Goal: Task Accomplishment & Management: Manage account settings

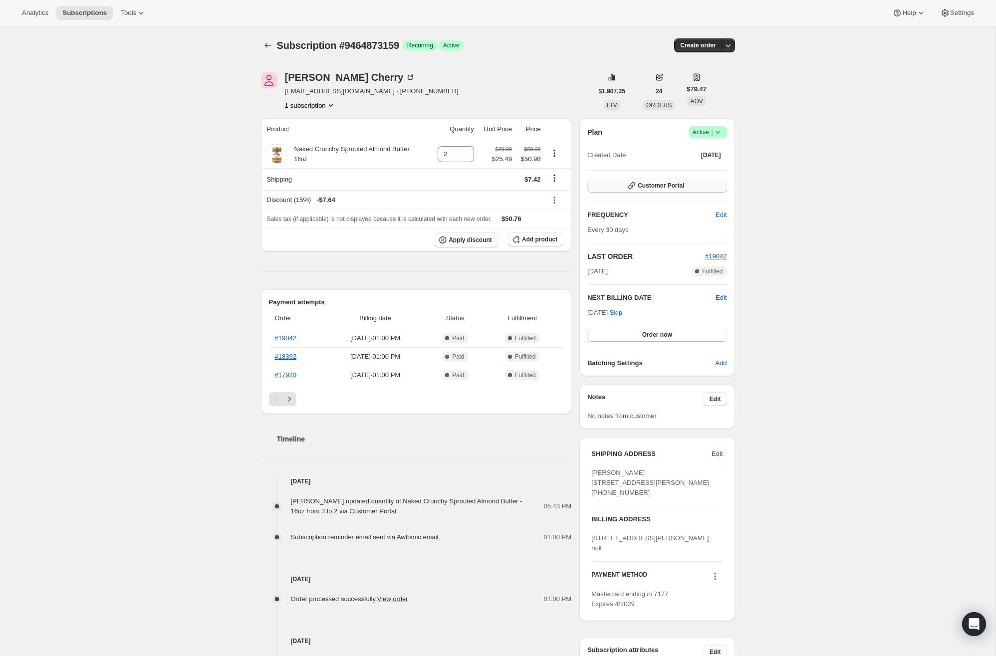
click at [665, 182] on span "Customer Portal" at bounding box center [661, 186] width 46 height 8
